Goal: Transaction & Acquisition: Purchase product/service

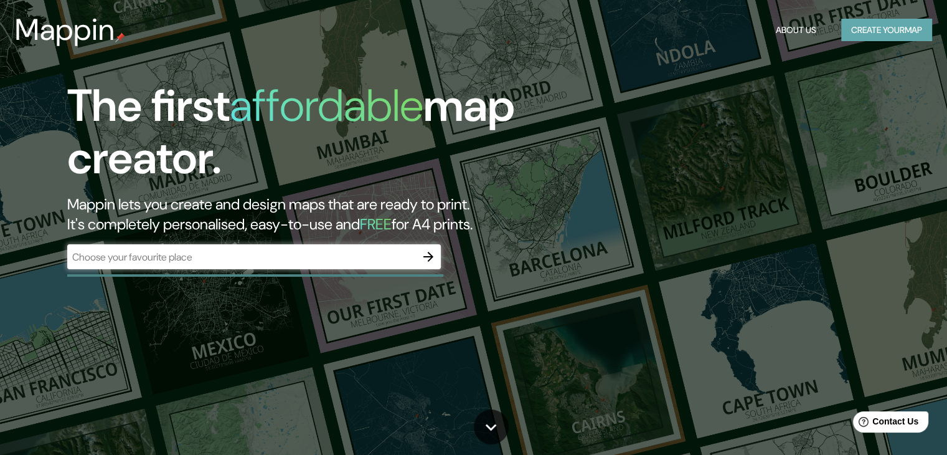
click at [869, 33] on button "Create your map" at bounding box center [886, 30] width 91 height 23
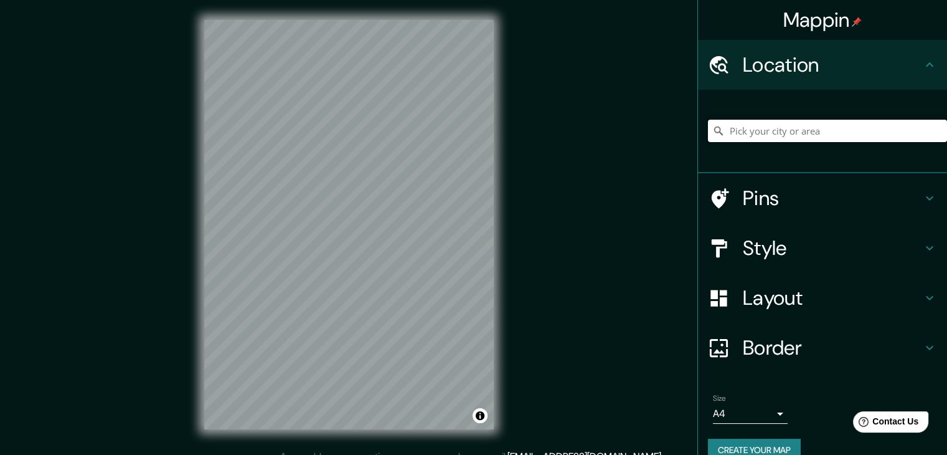
click at [761, 128] on input "Pick your city or area" at bounding box center [827, 131] width 239 height 22
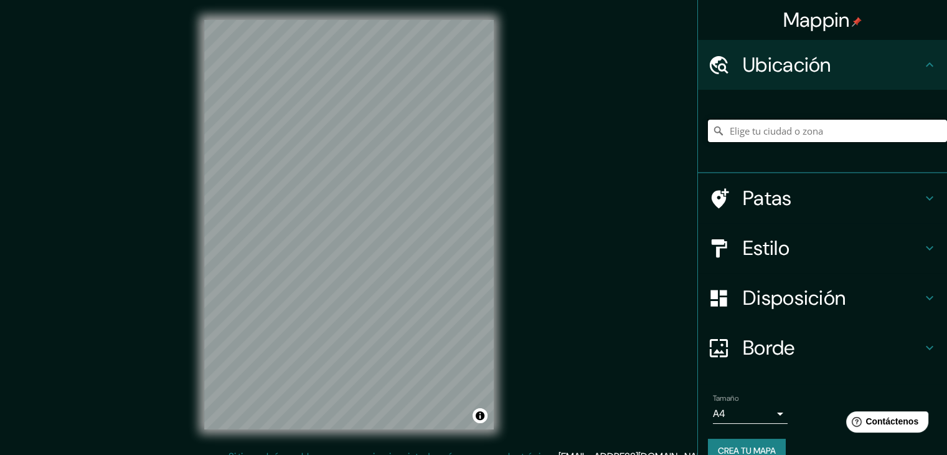
click at [759, 120] on input "Elige tu ciudad o zona" at bounding box center [827, 131] width 239 height 22
click at [754, 136] on input "Elige tu ciudad o zona" at bounding box center [827, 131] width 239 height 22
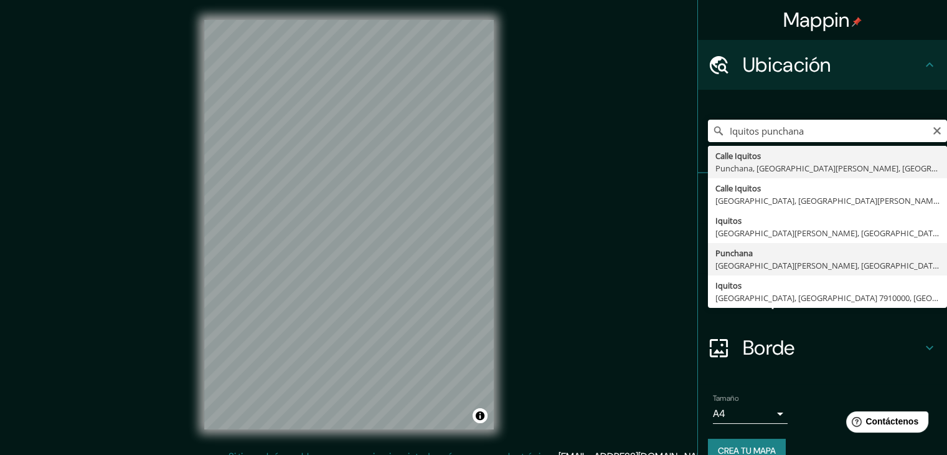
type input "Punchana, [GEOGRAPHIC_DATA][PERSON_NAME], [GEOGRAPHIC_DATA]"
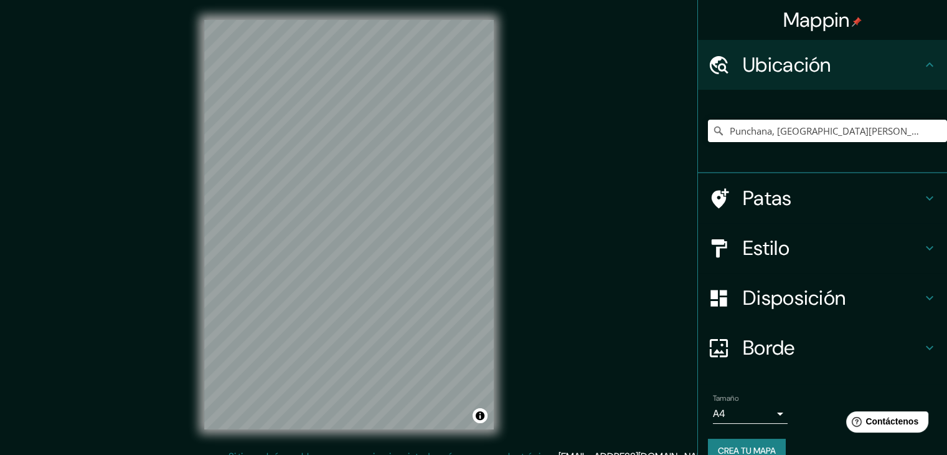
click at [743, 258] on font "Estilo" at bounding box center [766, 248] width 47 height 26
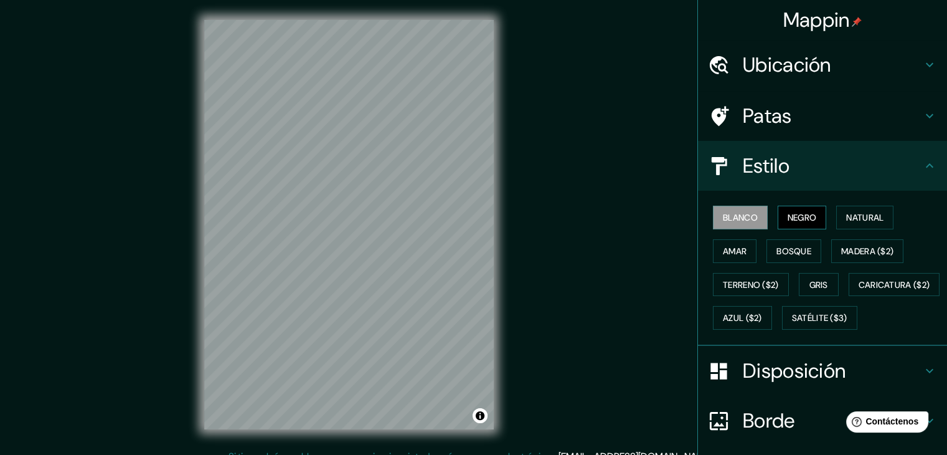
click at [805, 212] on font "Negro" at bounding box center [802, 217] width 29 height 11
click at [861, 248] on font "Madera ($2)" at bounding box center [867, 250] width 52 height 11
click at [741, 222] on font "Blanco" at bounding box center [740, 217] width 35 height 16
click at [797, 219] on font "Negro" at bounding box center [802, 217] width 29 height 11
click at [727, 252] on font "Amar" at bounding box center [735, 250] width 24 height 11
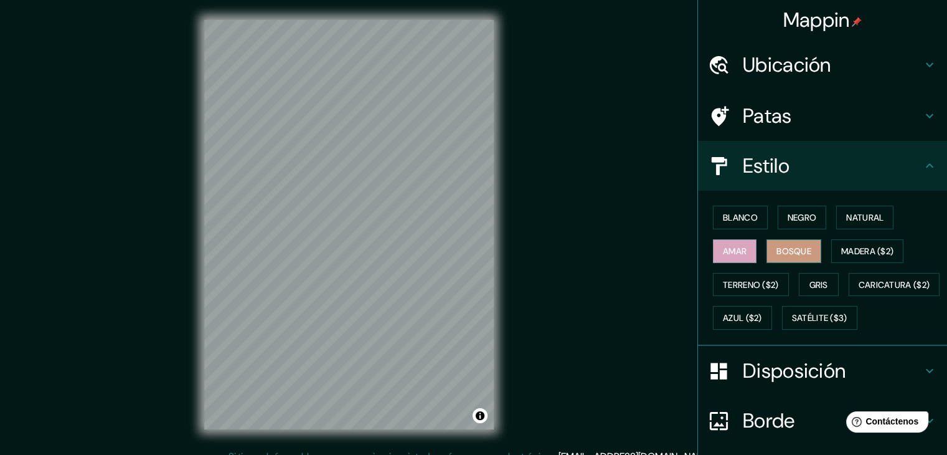
click at [787, 251] on font "Bosque" at bounding box center [794, 250] width 35 height 11
click at [853, 243] on font "Madera ($2)" at bounding box center [867, 251] width 52 height 16
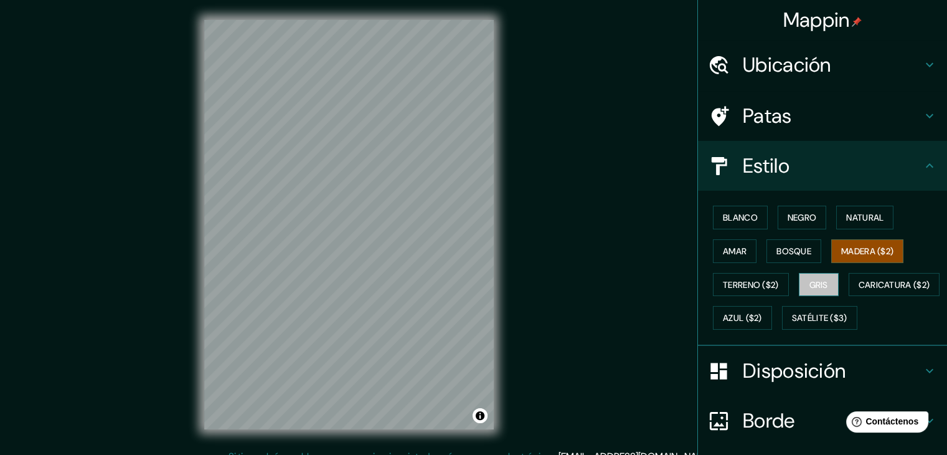
click at [810, 283] on font "Gris" at bounding box center [819, 284] width 19 height 11
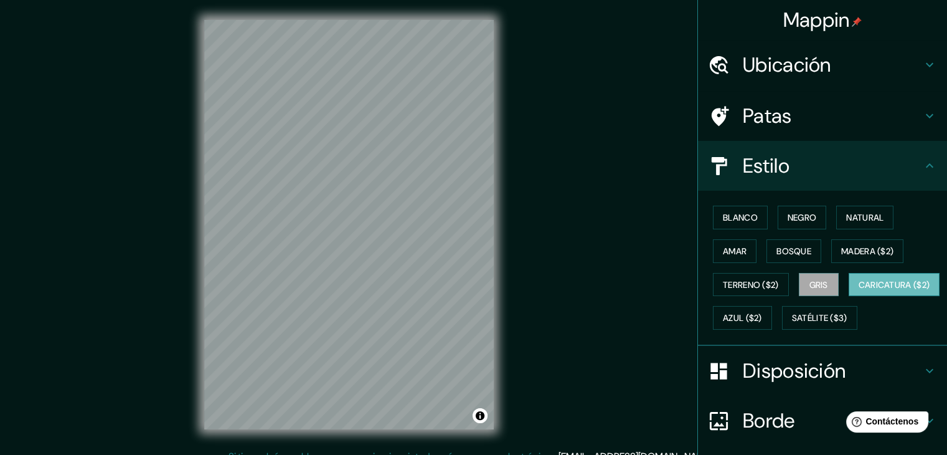
click at [859, 290] on font "Caricatura ($2)" at bounding box center [895, 284] width 72 height 11
click at [762, 313] on font "Azul ($2)" at bounding box center [742, 318] width 39 height 11
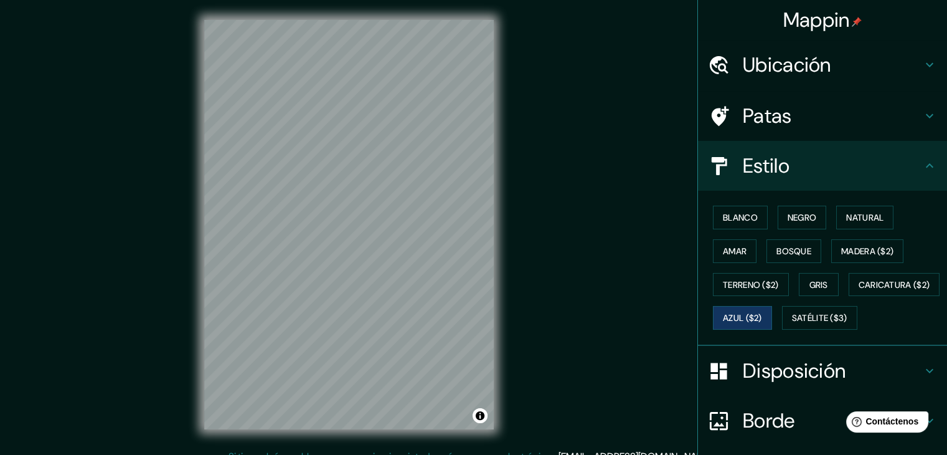
click at [914, 285] on div "Blanco Negro Natural Amar Bosque Madera ($2) Terreno ($2) Gris Caricatura ($2) …" at bounding box center [827, 268] width 239 height 134
drag, startPoint x: 937, startPoint y: 275, endPoint x: 935, endPoint y: 288, distance: 13.2
click at [935, 288] on div "Blanco Negro Natural Amar Bosque Madera ($2) Terreno ($2) Gris Caricatura ($2) …" at bounding box center [827, 268] width 239 height 134
click at [886, 172] on h4 "Estilo" at bounding box center [832, 165] width 179 height 25
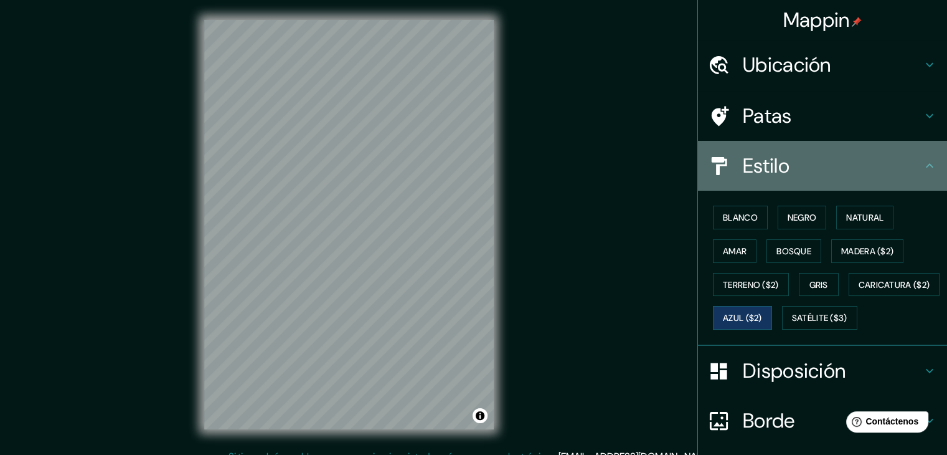
click at [886, 172] on h4 "Estilo" at bounding box center [832, 165] width 179 height 25
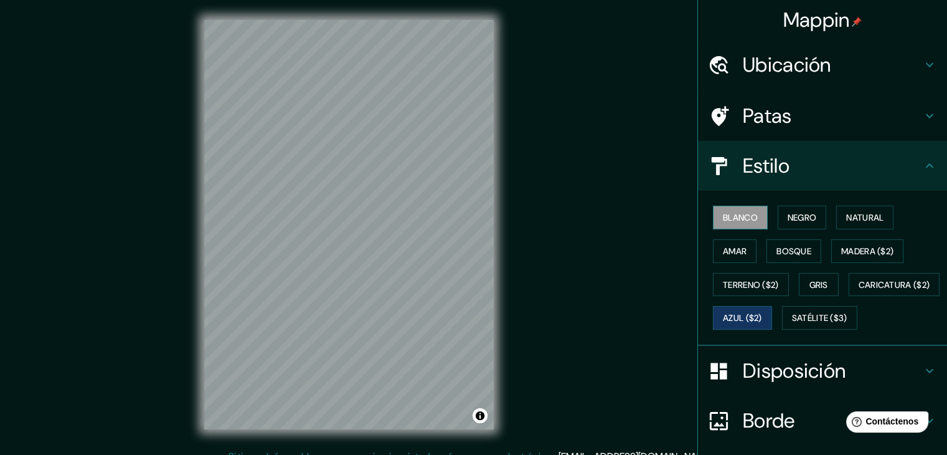
click at [747, 215] on font "Blanco" at bounding box center [740, 217] width 35 height 11
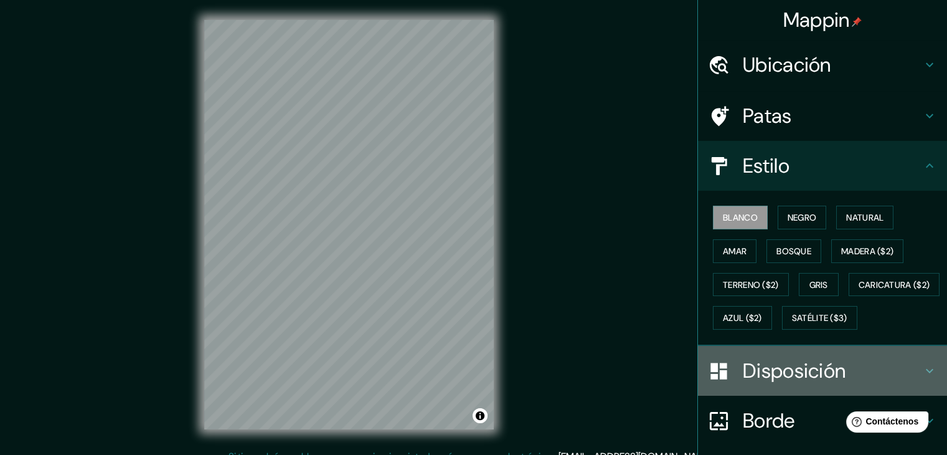
click at [751, 384] on font "Disposición" at bounding box center [794, 370] width 103 height 26
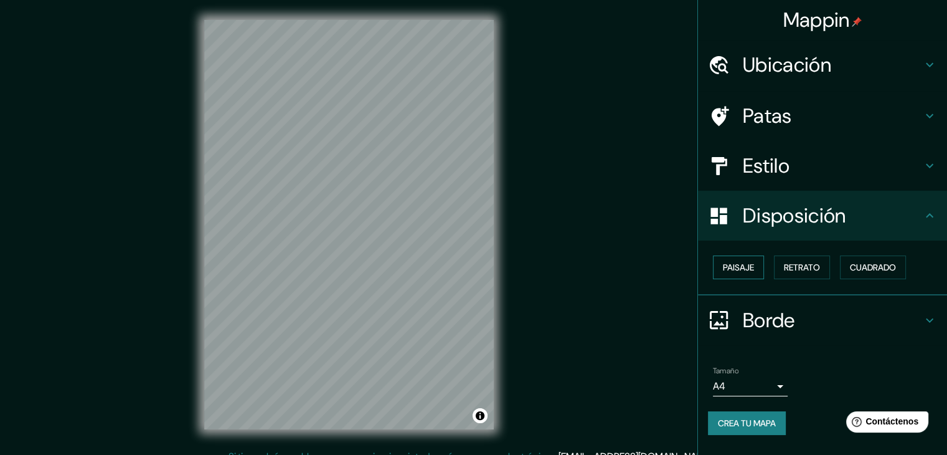
click at [741, 268] on font "Paisaje" at bounding box center [738, 267] width 31 height 11
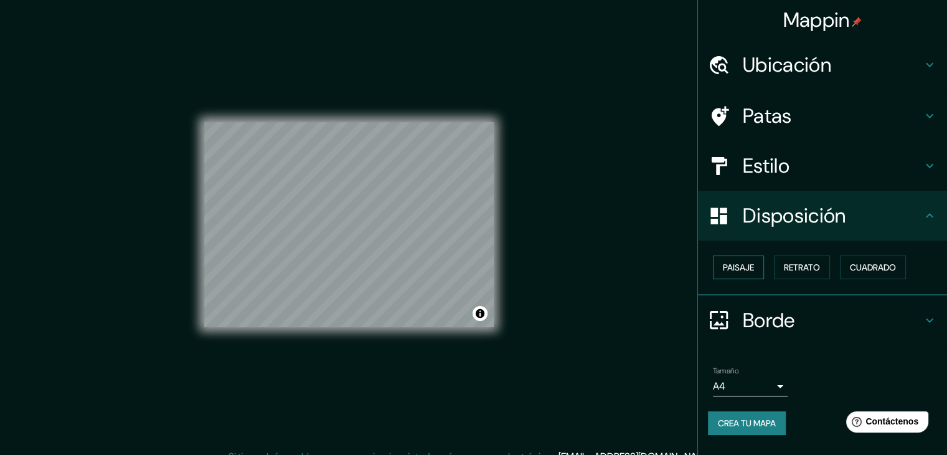
click at [741, 268] on font "Paisaje" at bounding box center [738, 267] width 31 height 11
click at [818, 262] on font "Retrato" at bounding box center [802, 267] width 36 height 11
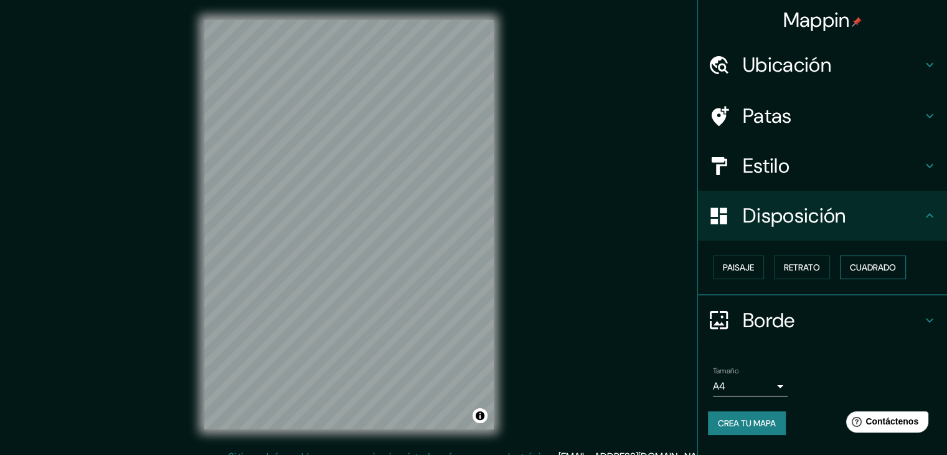
click at [851, 265] on button "Cuadrado" at bounding box center [873, 267] width 66 height 24
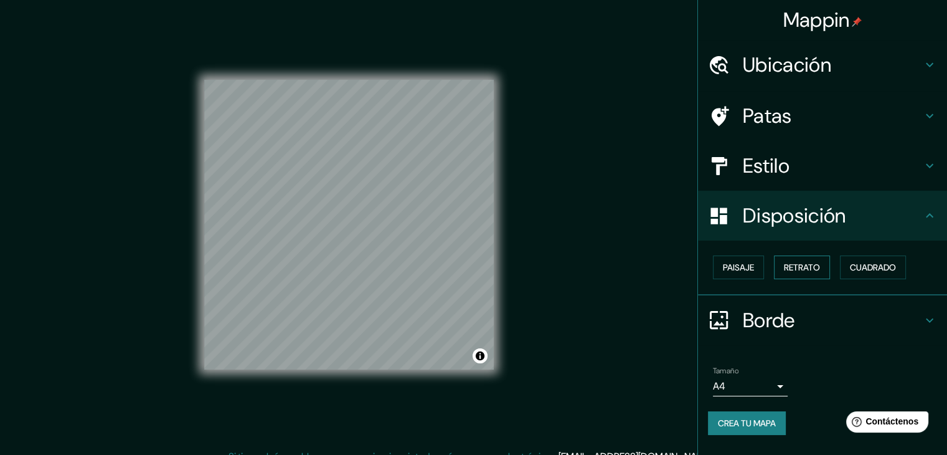
click at [827, 265] on button "Retrato" at bounding box center [802, 267] width 56 height 24
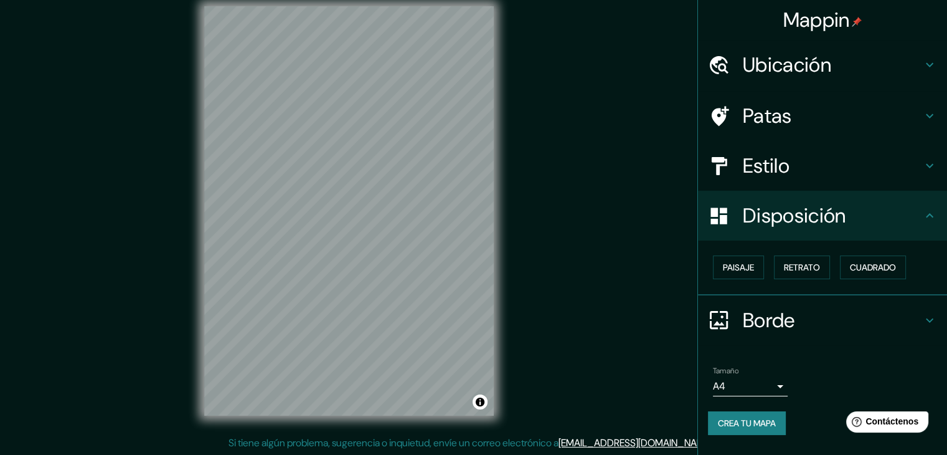
scroll to position [14, 0]
click at [774, 392] on body "Mappin Ubicación Punchana, [GEOGRAPHIC_DATA][PERSON_NAME], [GEOGRAPHIC_DATA] Pa…" at bounding box center [473, 213] width 947 height 455
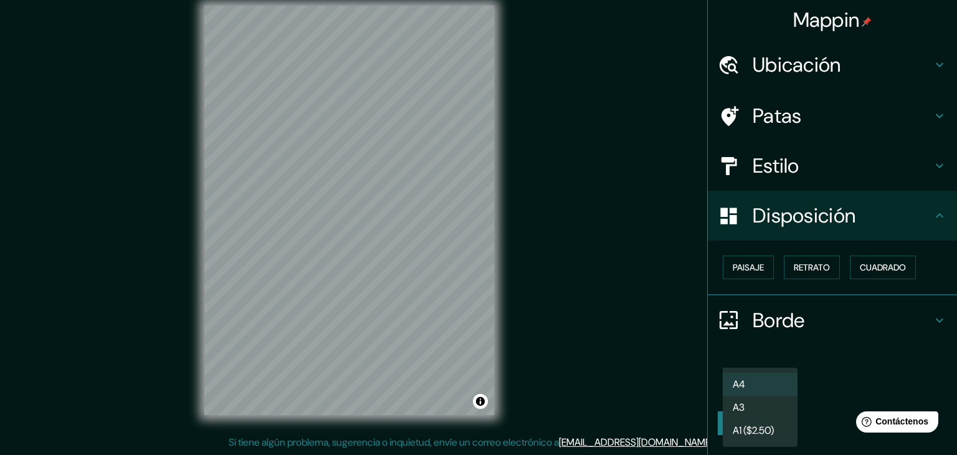
click at [825, 356] on div at bounding box center [478, 227] width 957 height 455
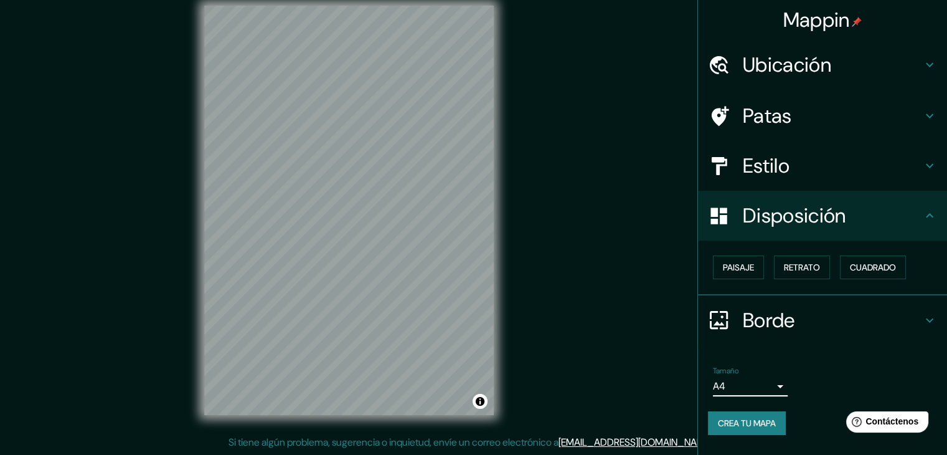
click at [759, 386] on body "Mappin Ubicación Punchana, [GEOGRAPHIC_DATA][PERSON_NAME], [GEOGRAPHIC_DATA] Pa…" at bounding box center [473, 213] width 947 height 455
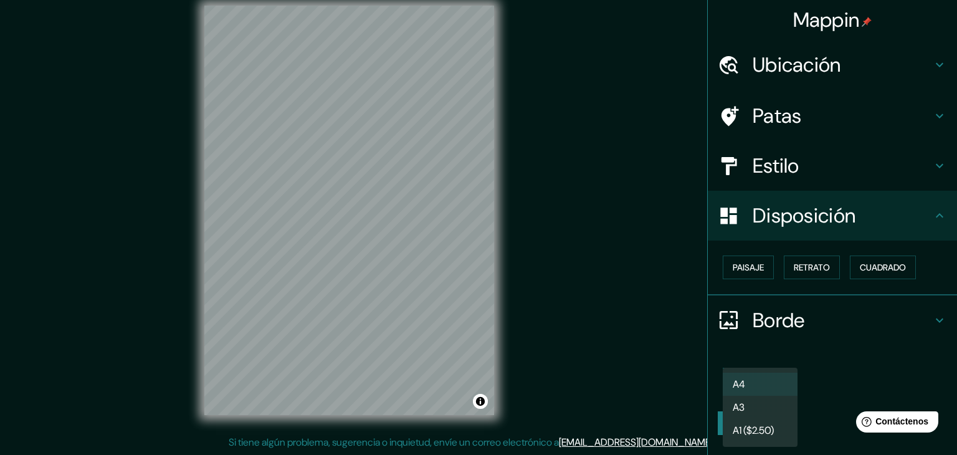
click at [755, 402] on li "A3" at bounding box center [759, 406] width 75 height 23
type input "a4"
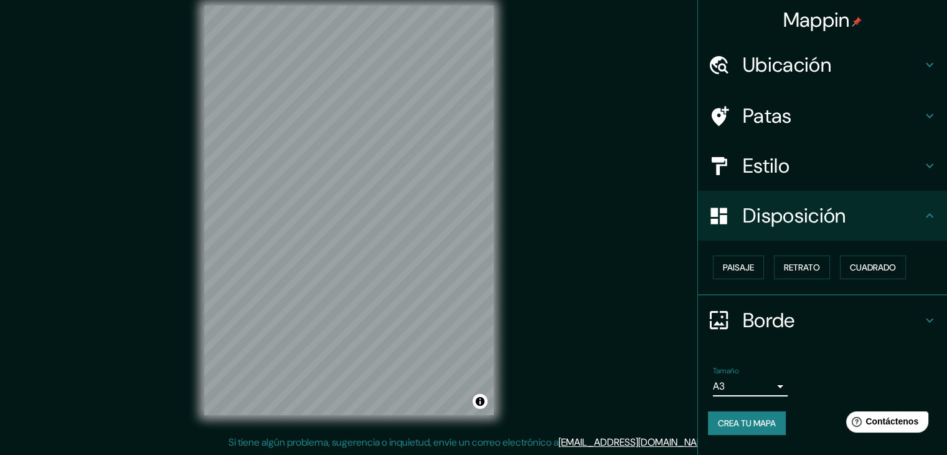
click at [780, 210] on font "Disposición" at bounding box center [794, 215] width 103 height 26
click at [763, 111] on font "Patas" at bounding box center [767, 116] width 49 height 26
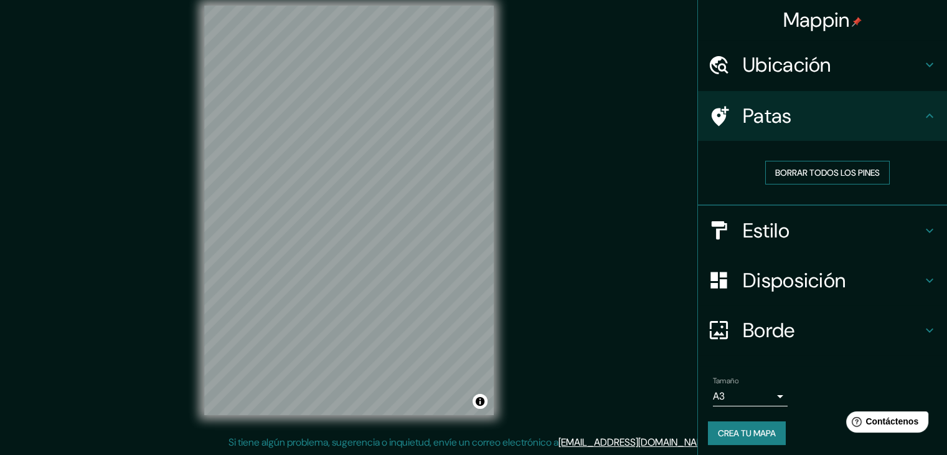
click at [795, 171] on font "Borrar todos los pines" at bounding box center [827, 172] width 105 height 11
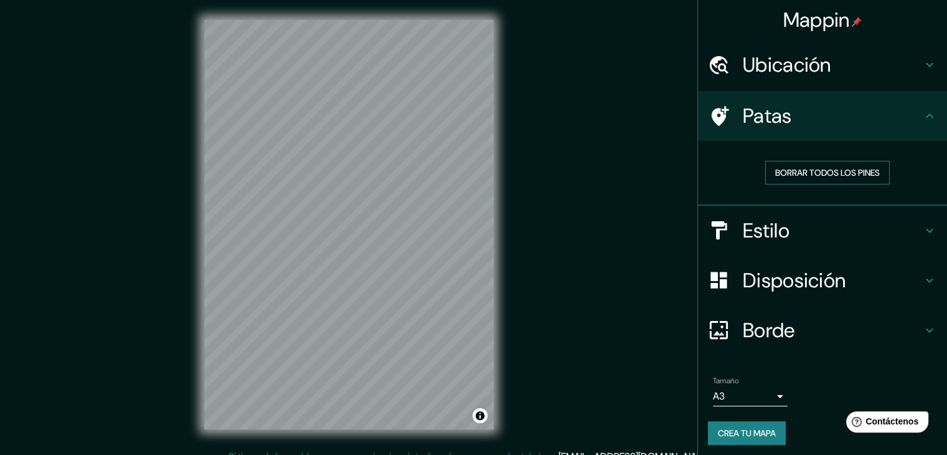
scroll to position [0, 0]
click at [727, 435] on font "Crea tu mapa" at bounding box center [747, 432] width 58 height 11
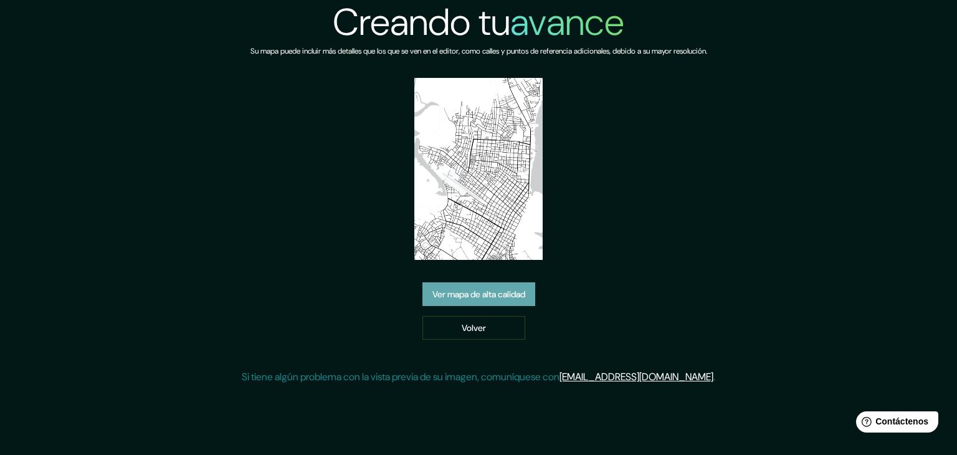
click at [516, 303] on link "Ver mapa de alta calidad" at bounding box center [478, 294] width 113 height 24
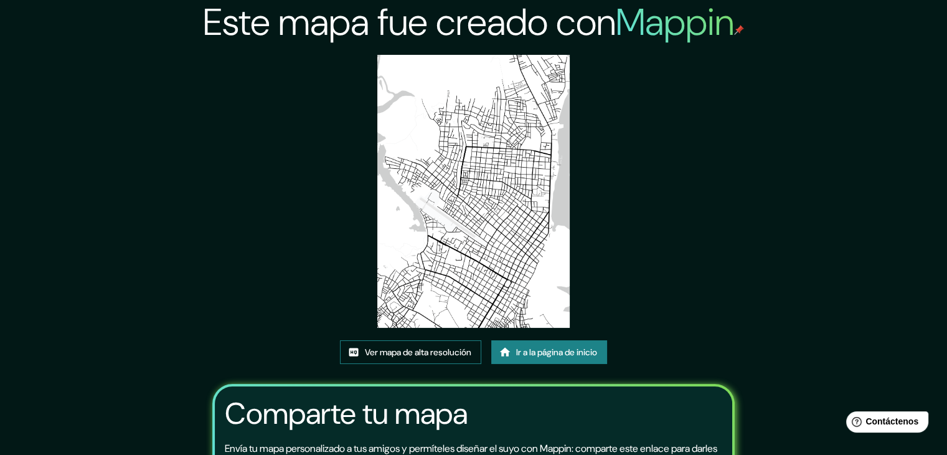
click at [433, 358] on font "Ver mapa de alta resolución" at bounding box center [418, 352] width 107 height 16
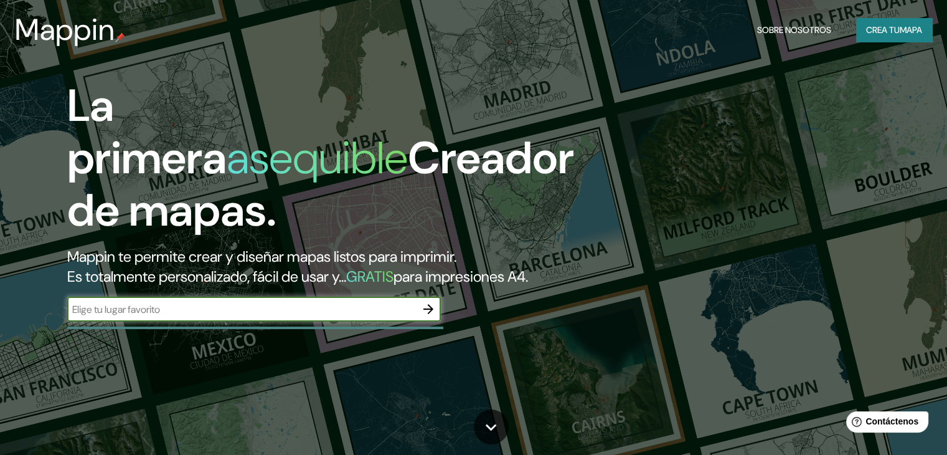
click at [209, 321] on div "​" at bounding box center [254, 308] width 374 height 25
click at [209, 316] on input "text" at bounding box center [241, 309] width 349 height 14
type input "iquitos punchana"
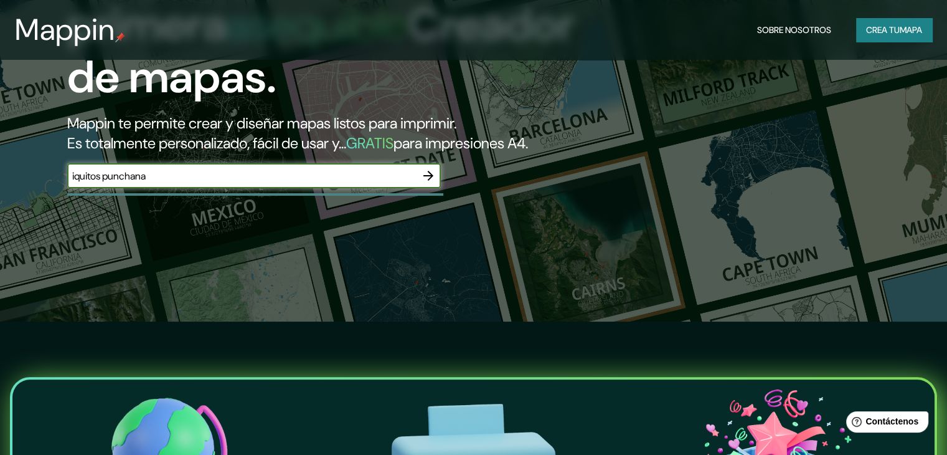
scroll to position [125, 0]
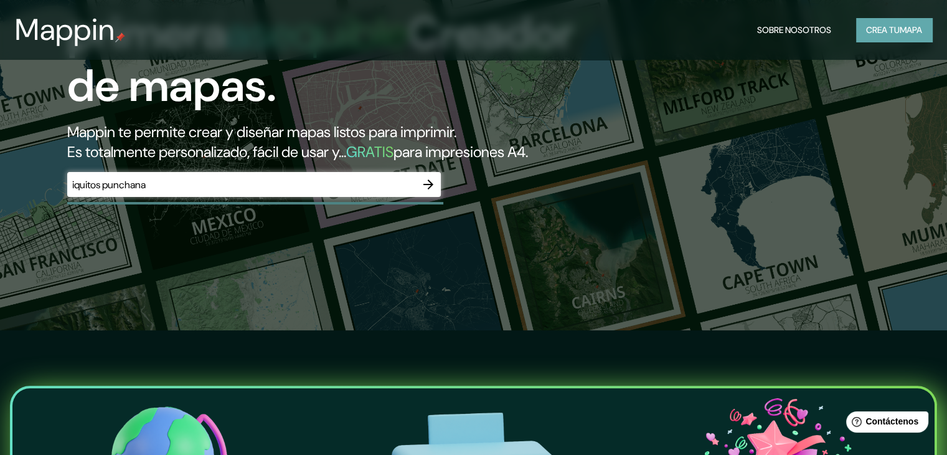
click at [886, 40] on button "Crea tu mapa" at bounding box center [894, 30] width 76 height 24
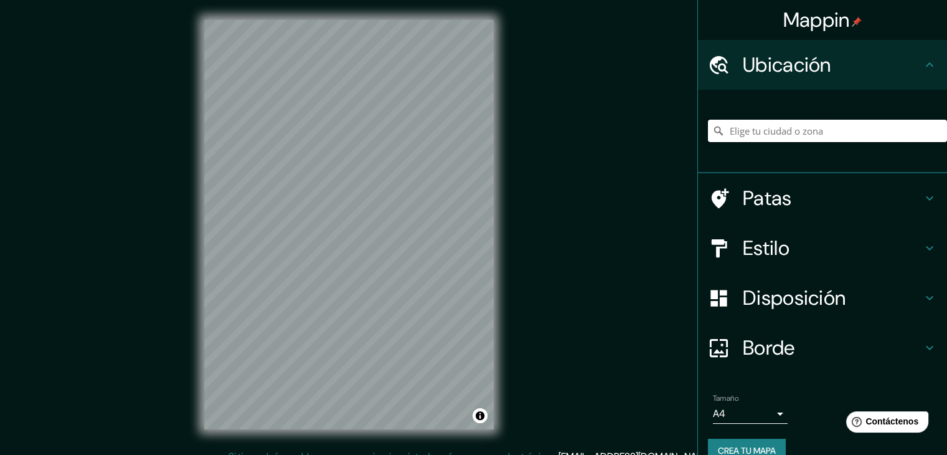
click at [811, 134] on input "Elige tu ciudad o zona" at bounding box center [827, 131] width 239 height 22
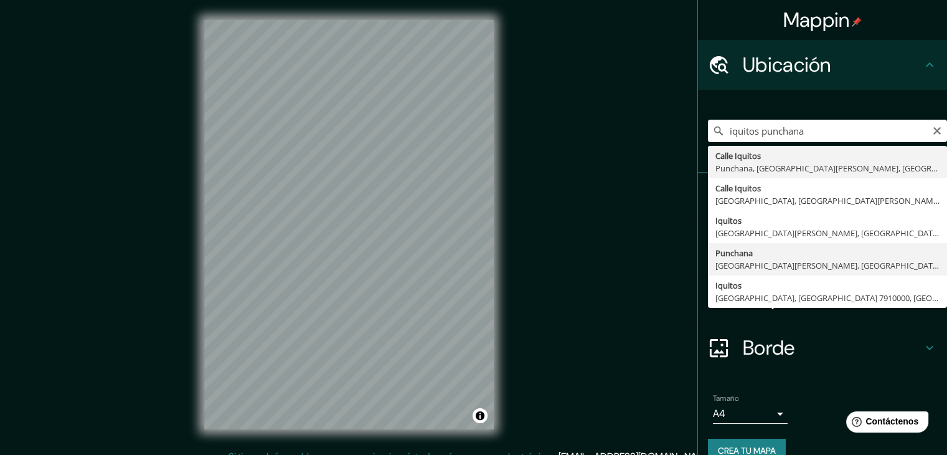
type input "Punchana, [GEOGRAPHIC_DATA][PERSON_NAME], [GEOGRAPHIC_DATA]"
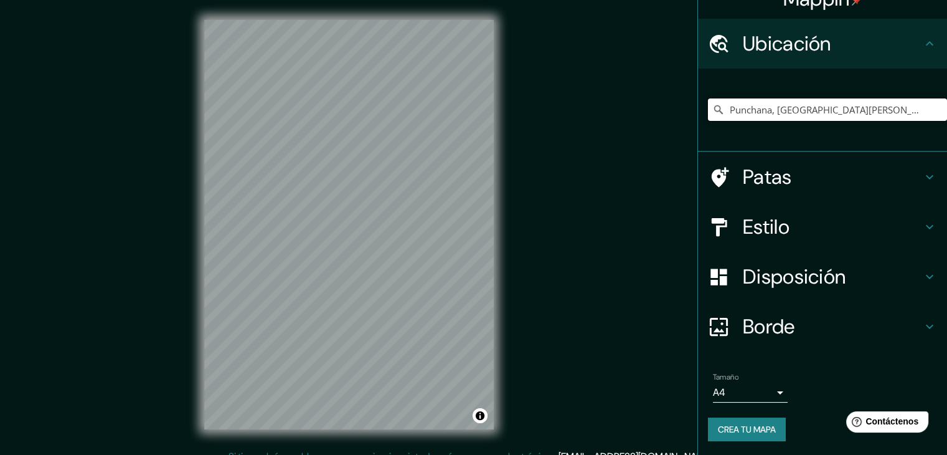
scroll to position [22, 0]
